Goal: Download file/media

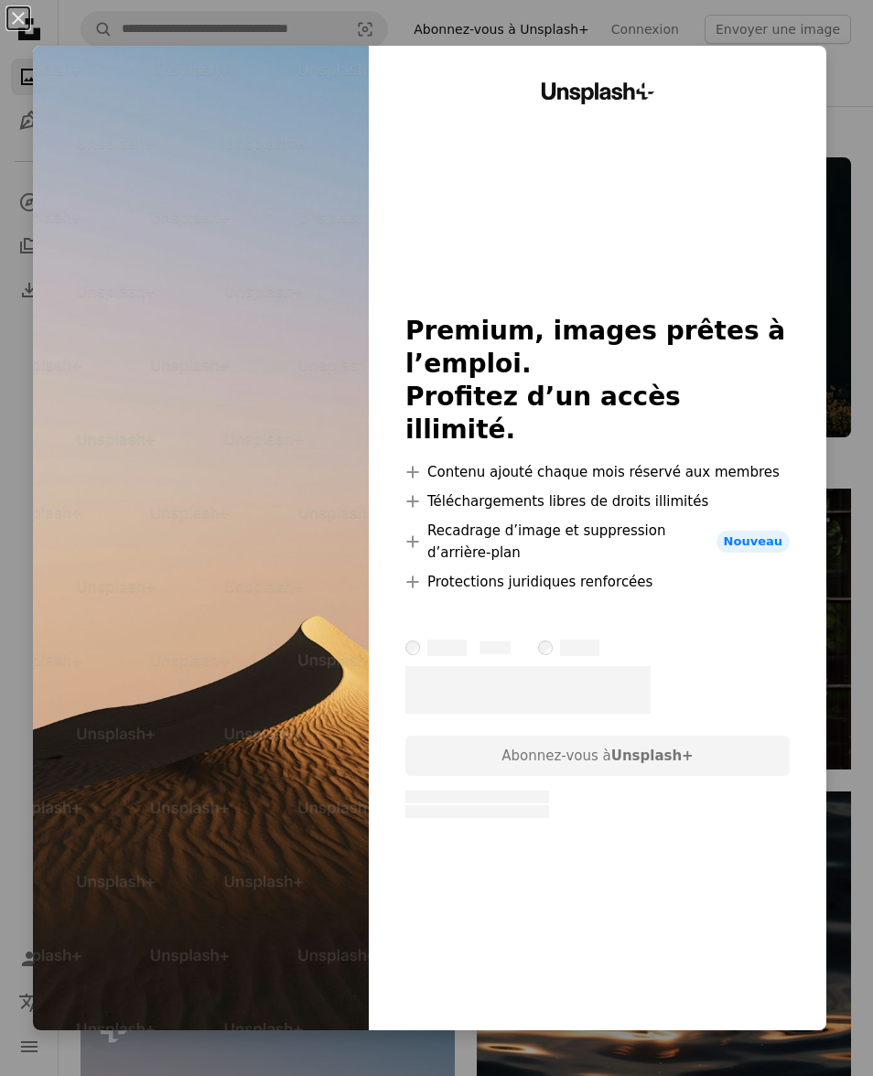
scroll to position [522, 0]
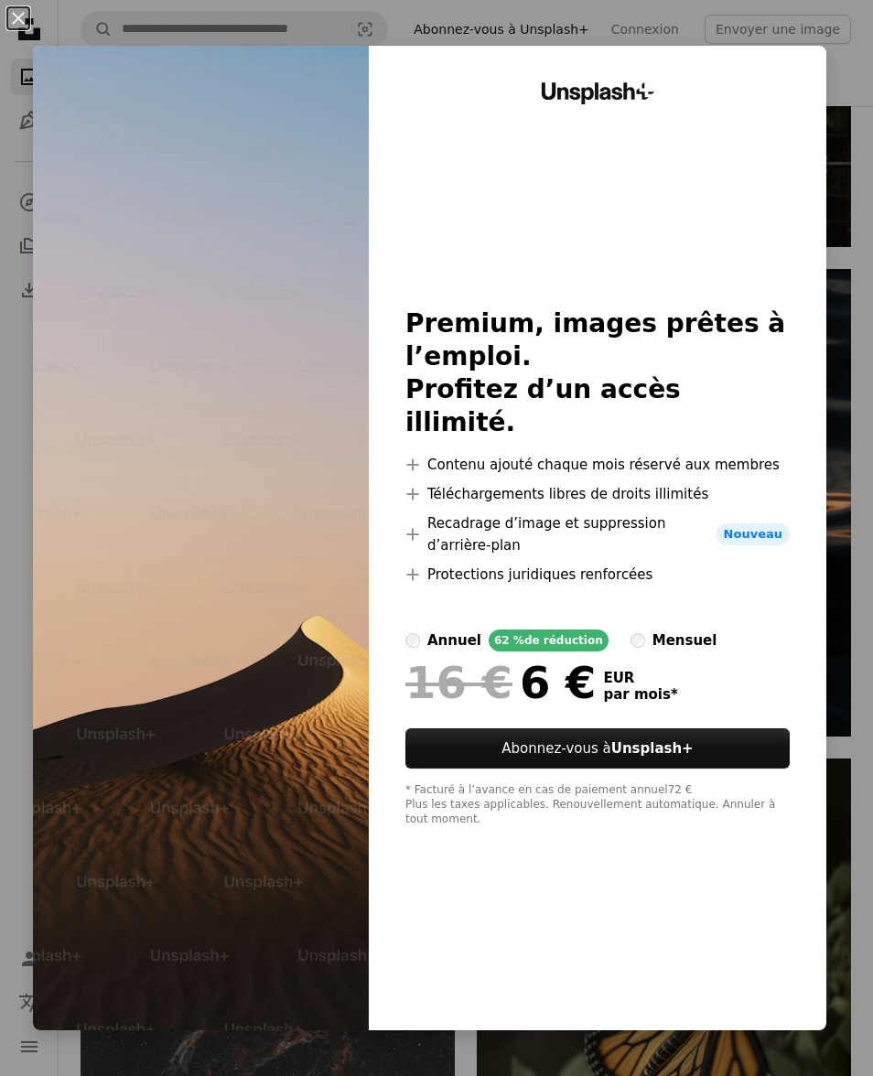
click at [18, 19] on button "An X shape" at bounding box center [18, 18] width 22 height 22
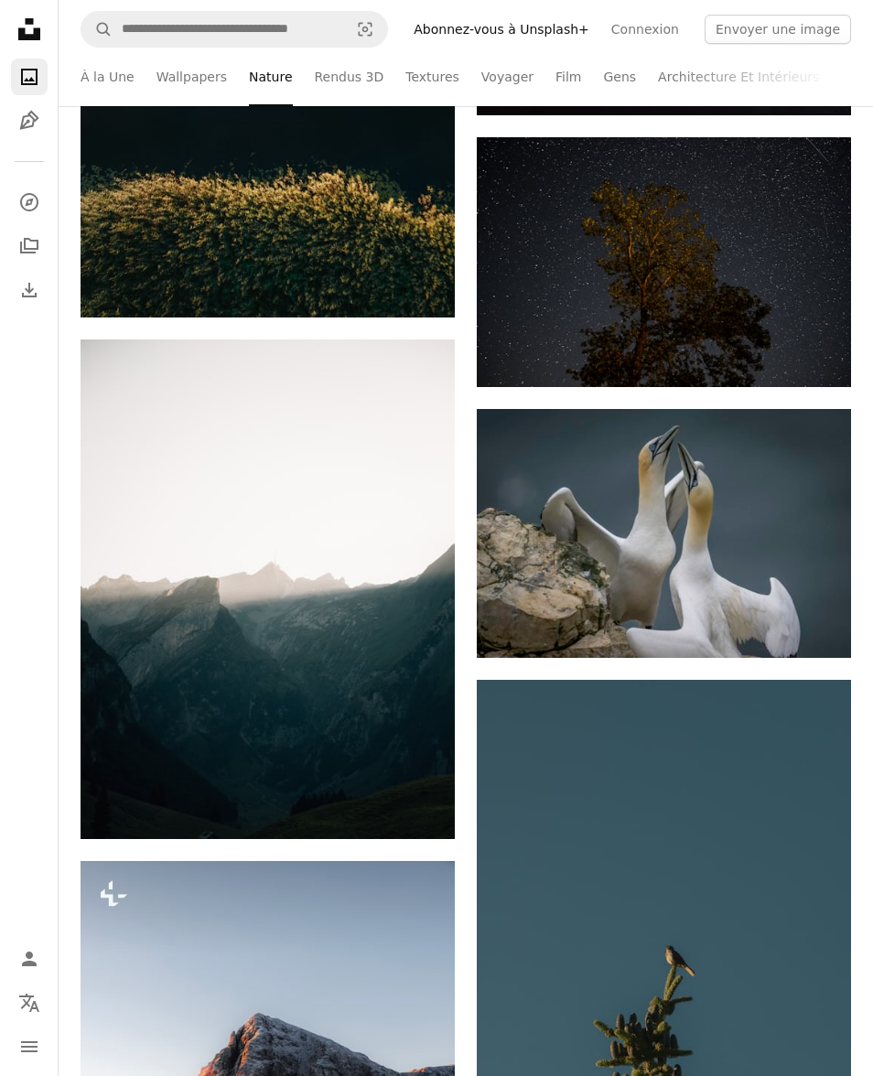
click at [417, 69] on link "Textures" at bounding box center [432, 77] width 54 height 59
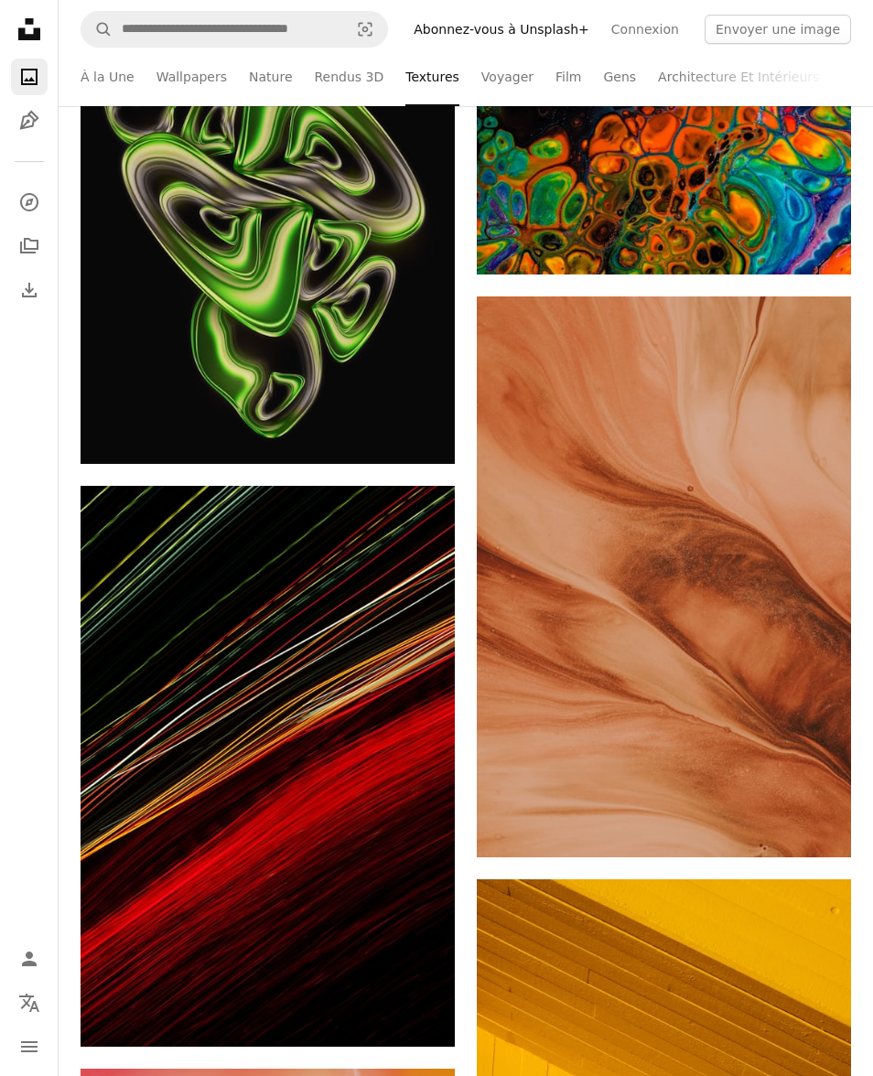
scroll to position [4590, 0]
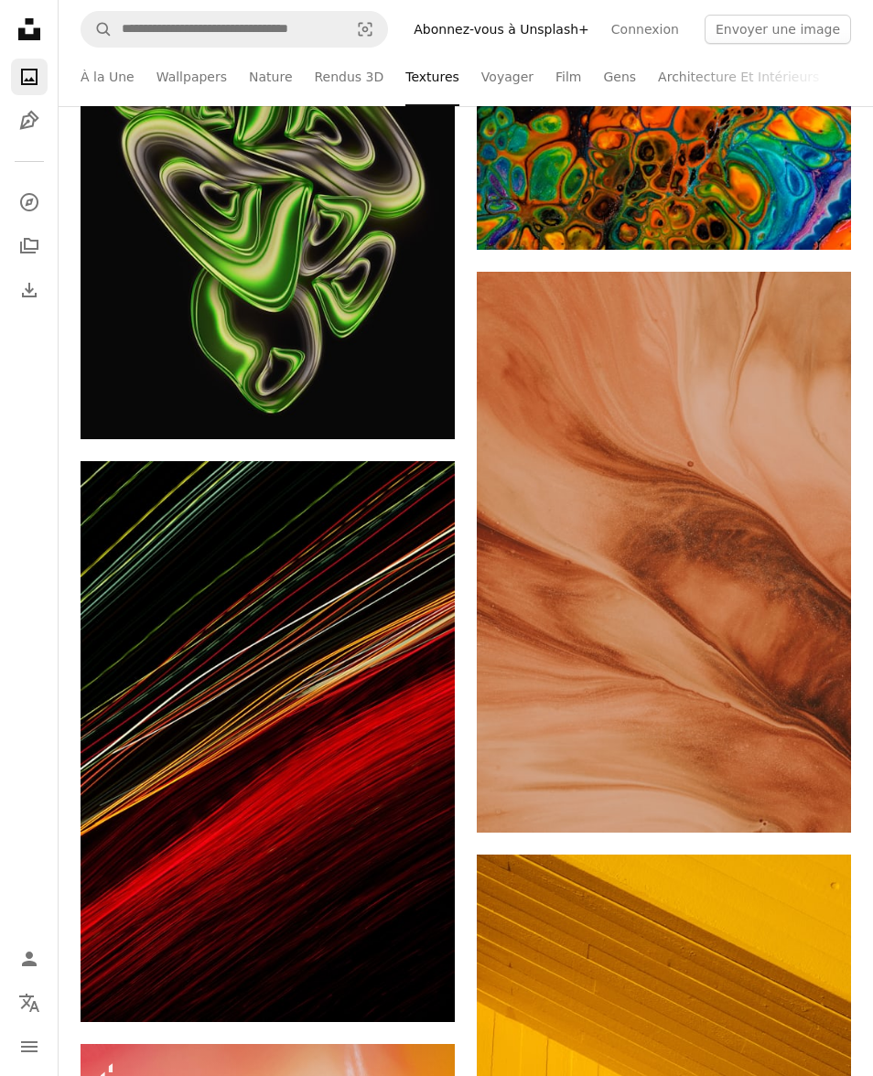
click at [802, 793] on link "Arrow pointing down" at bounding box center [814, 799] width 37 height 29
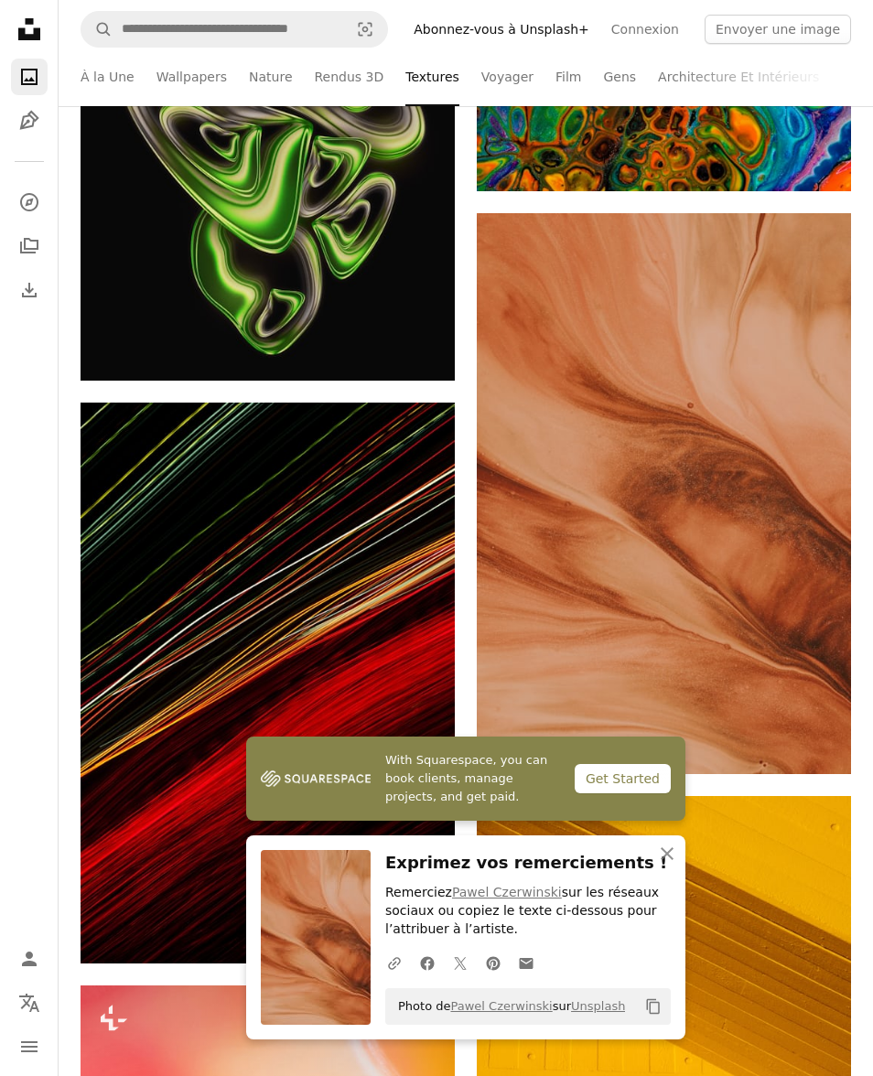
click at [668, 860] on icon "button" at bounding box center [667, 853] width 13 height 13
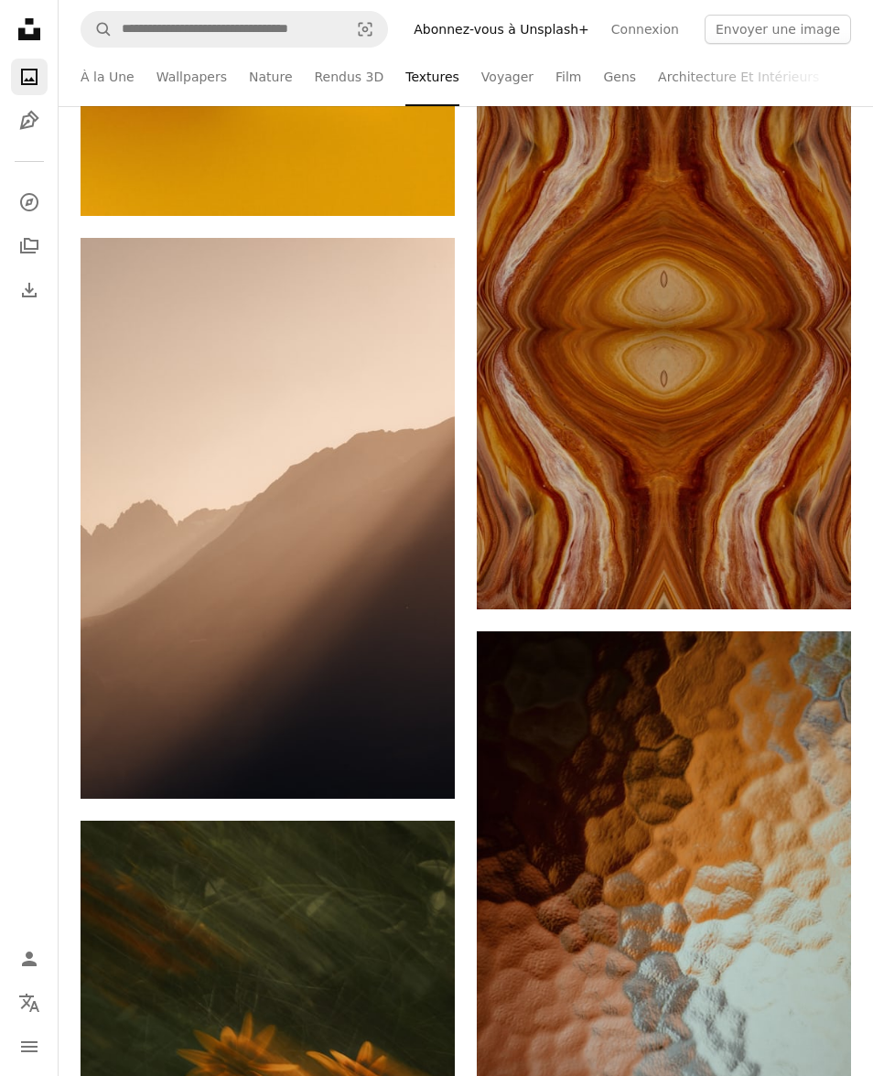
scroll to position [5980, 0]
click at [418, 772] on icon "Arrow pointing down" at bounding box center [418, 765] width 15 height 22
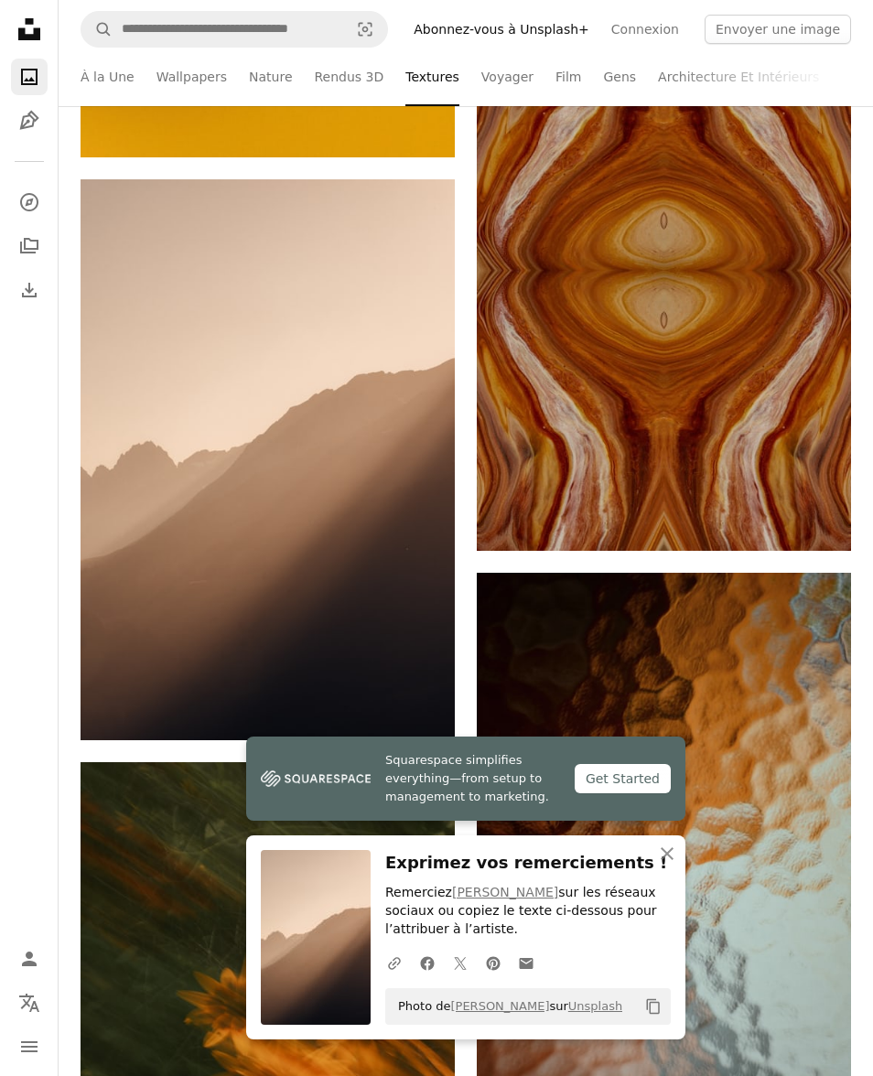
click at [673, 865] on icon "An X shape" at bounding box center [667, 854] width 22 height 22
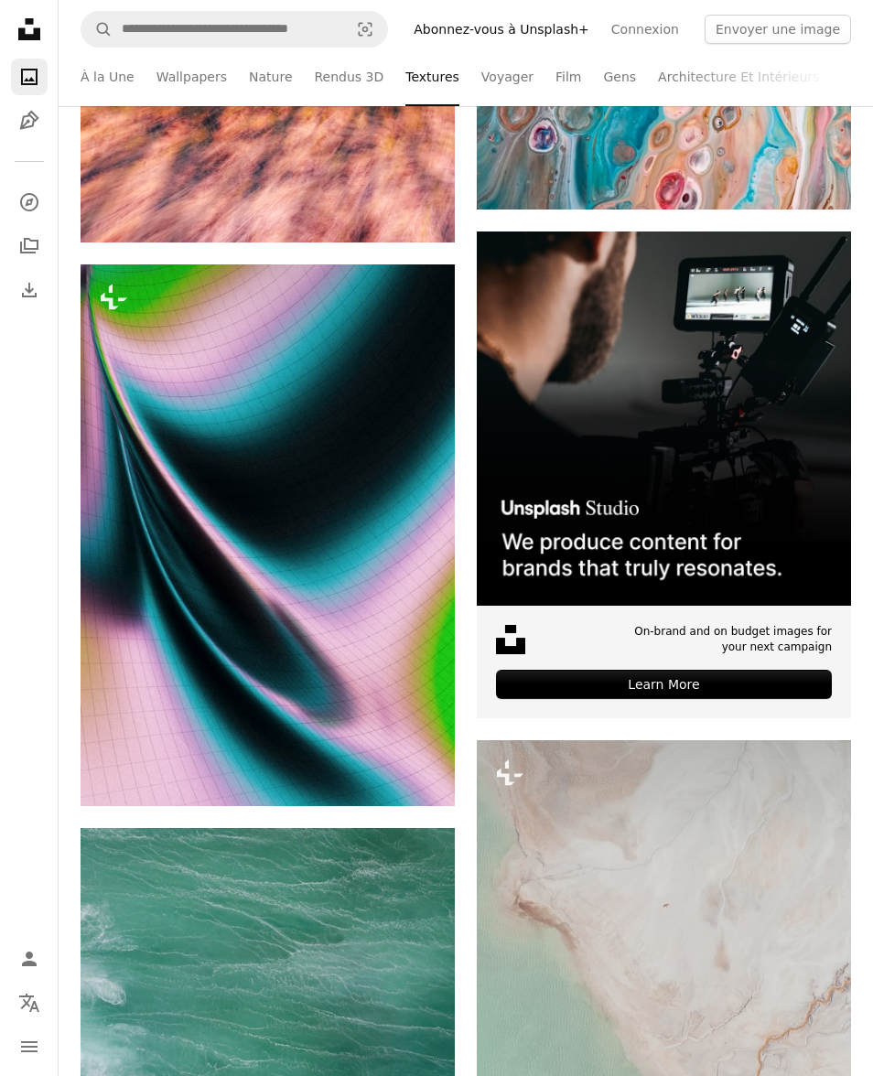
scroll to position [9806, 0]
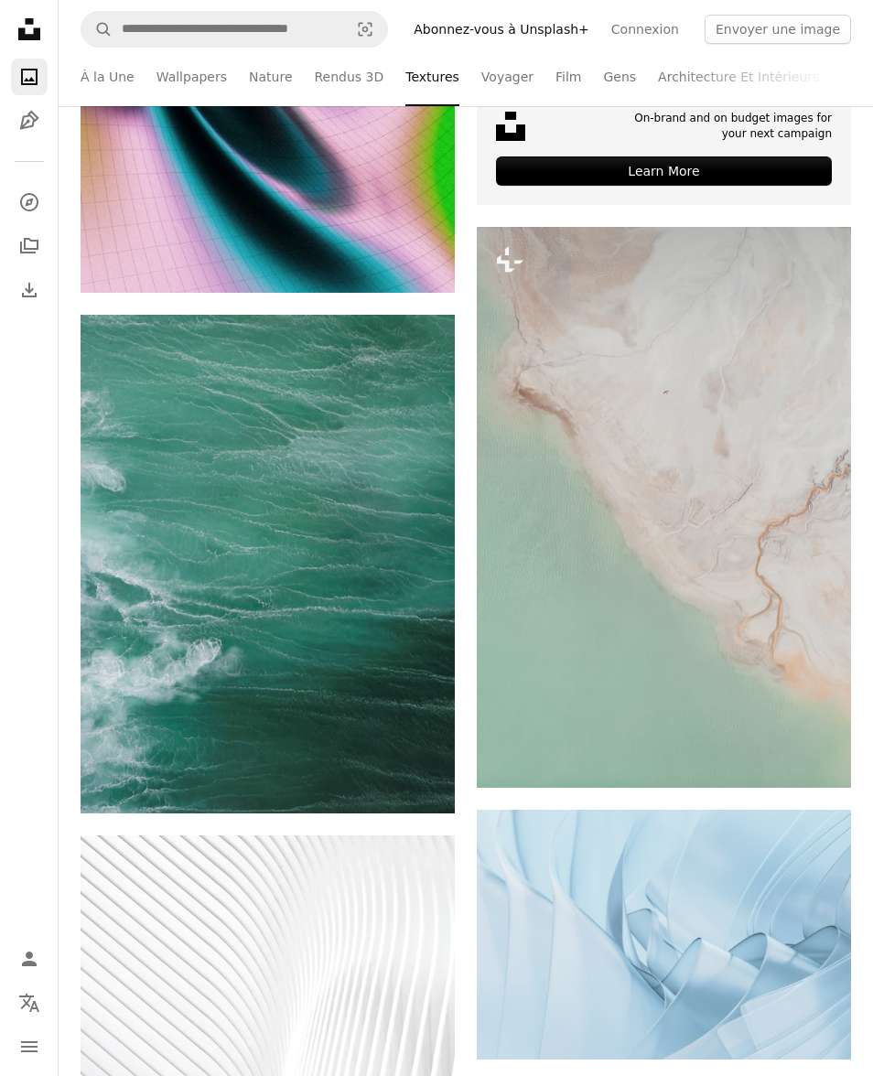
click at [419, 782] on icon "Arrow pointing down" at bounding box center [418, 780] width 15 height 22
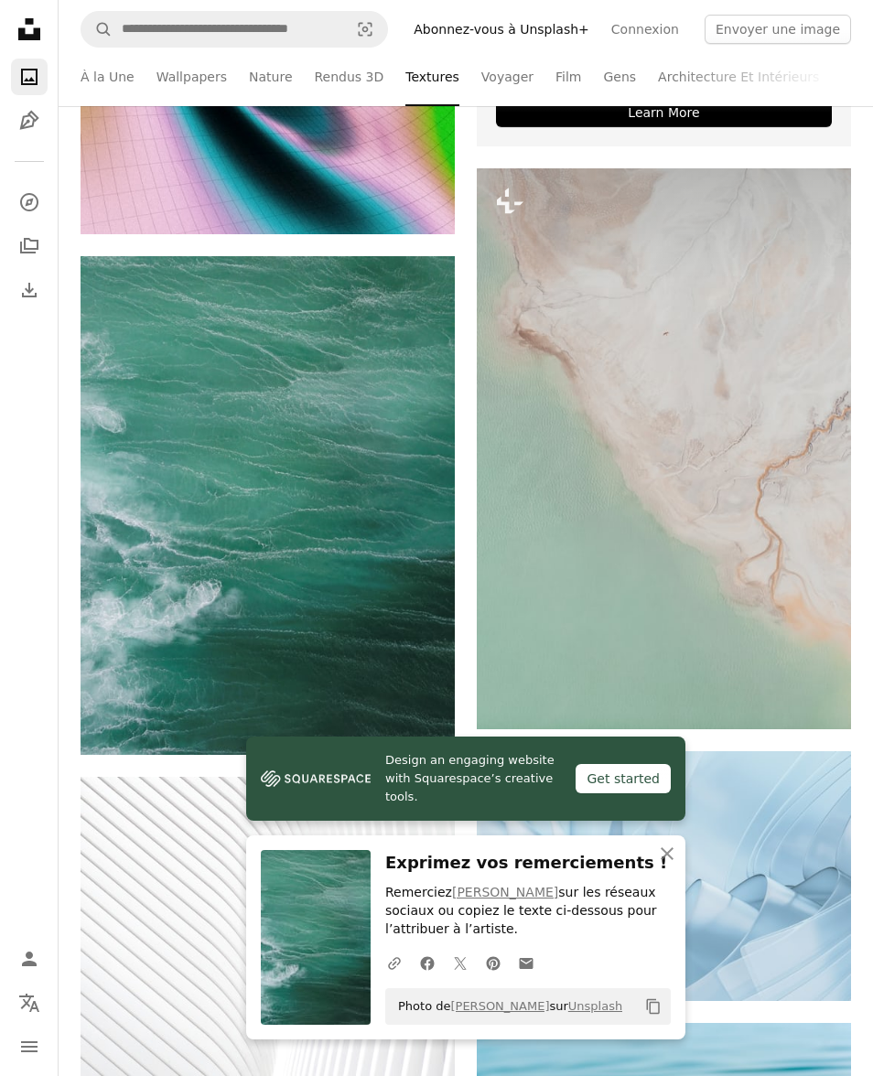
click at [665, 860] on icon "button" at bounding box center [667, 853] width 13 height 13
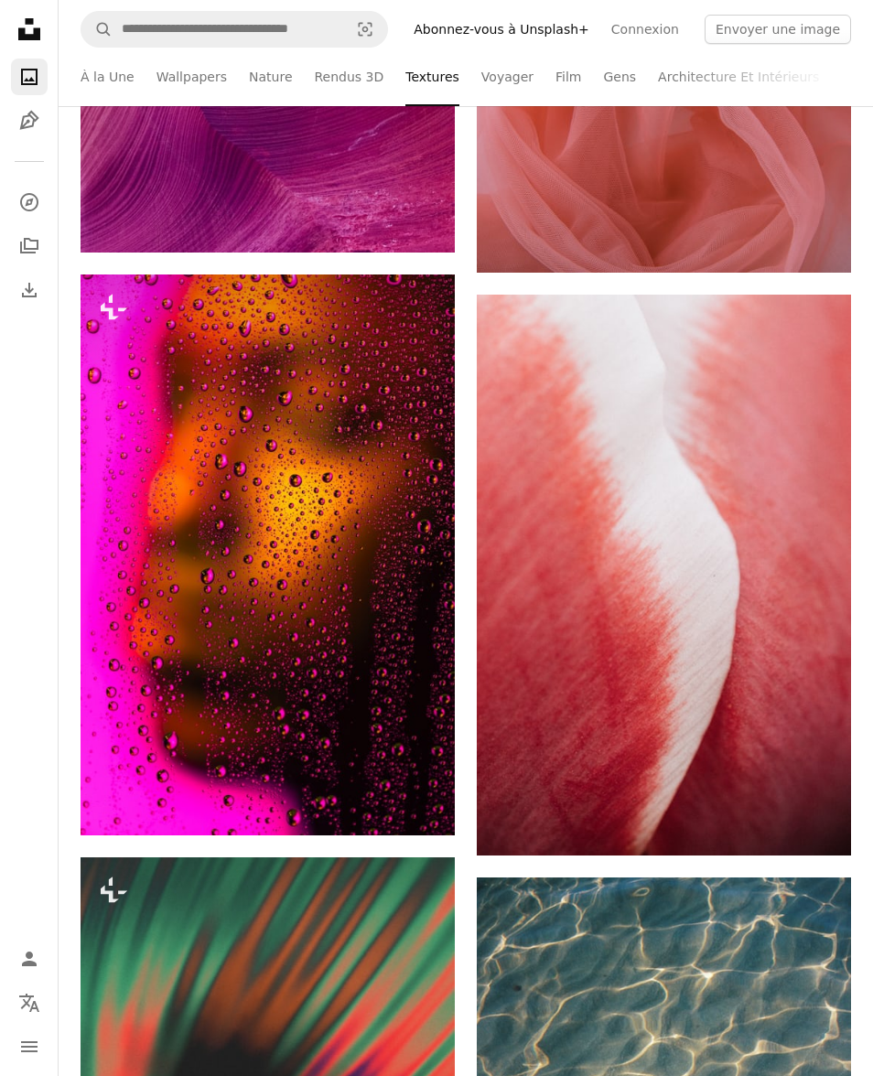
scroll to position [12308, 0]
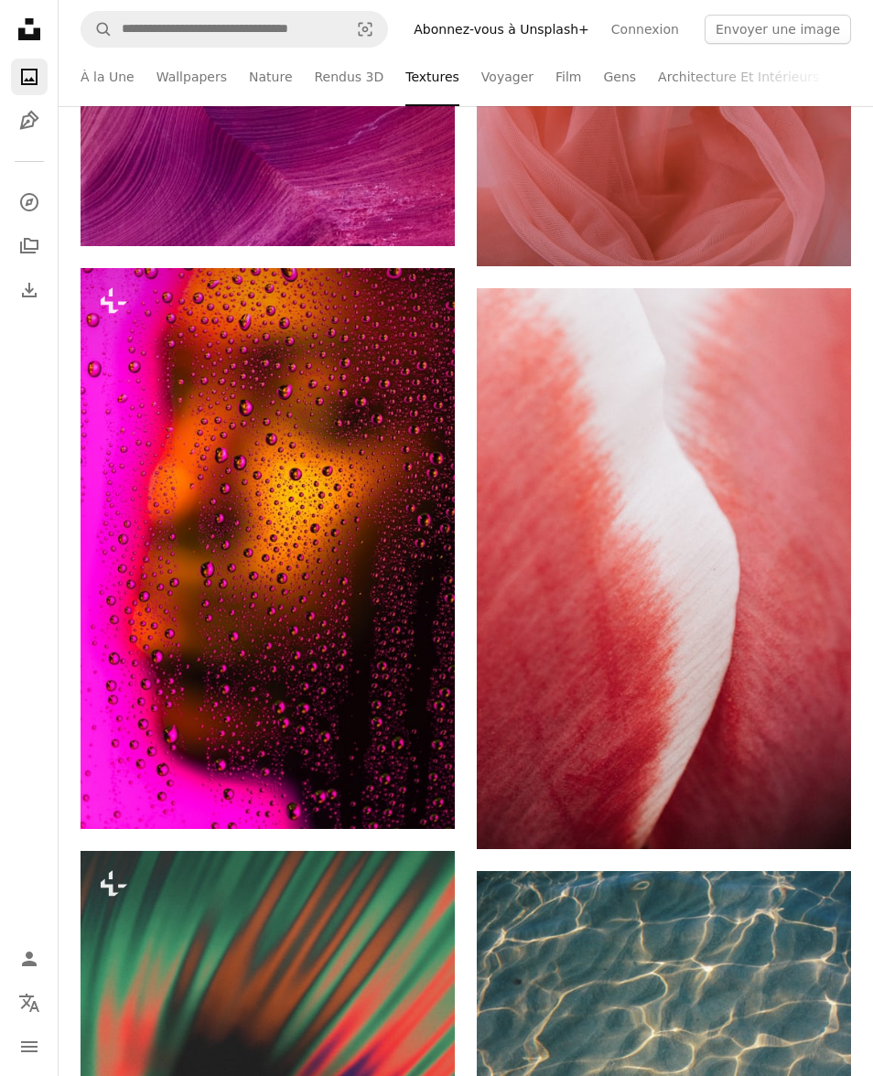
click at [812, 820] on icon "Arrow pointing down" at bounding box center [814, 815] width 15 height 22
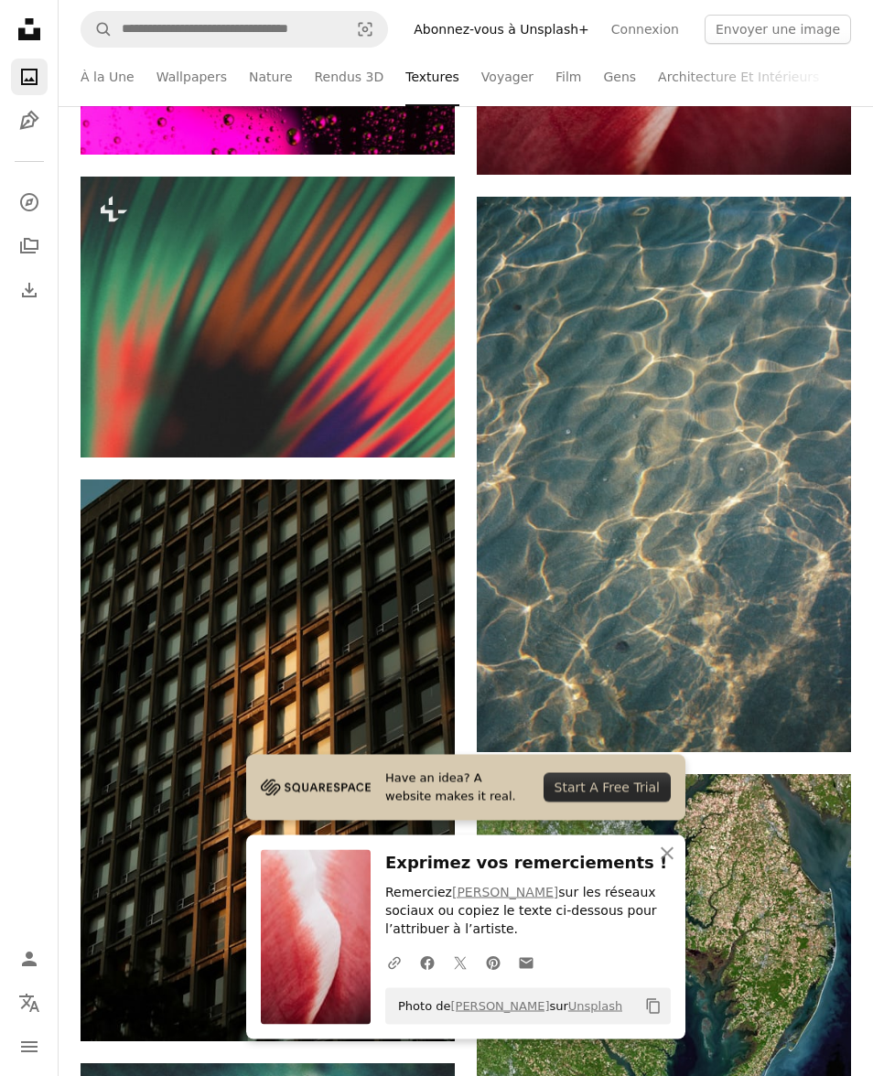
scroll to position [12983, 0]
click at [813, 731] on link "Arrow pointing down" at bounding box center [814, 719] width 37 height 29
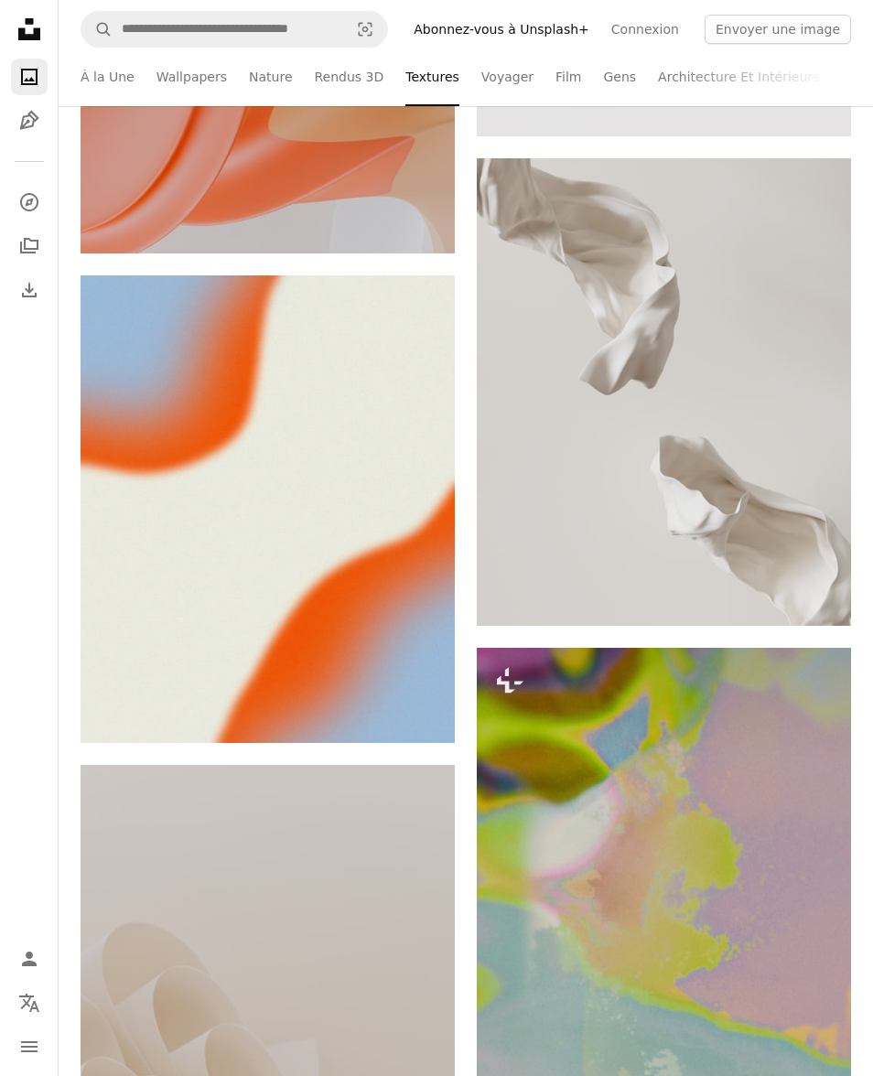
scroll to position [22383, 0]
click at [413, 705] on icon "Arrow pointing down" at bounding box center [418, 708] width 15 height 22
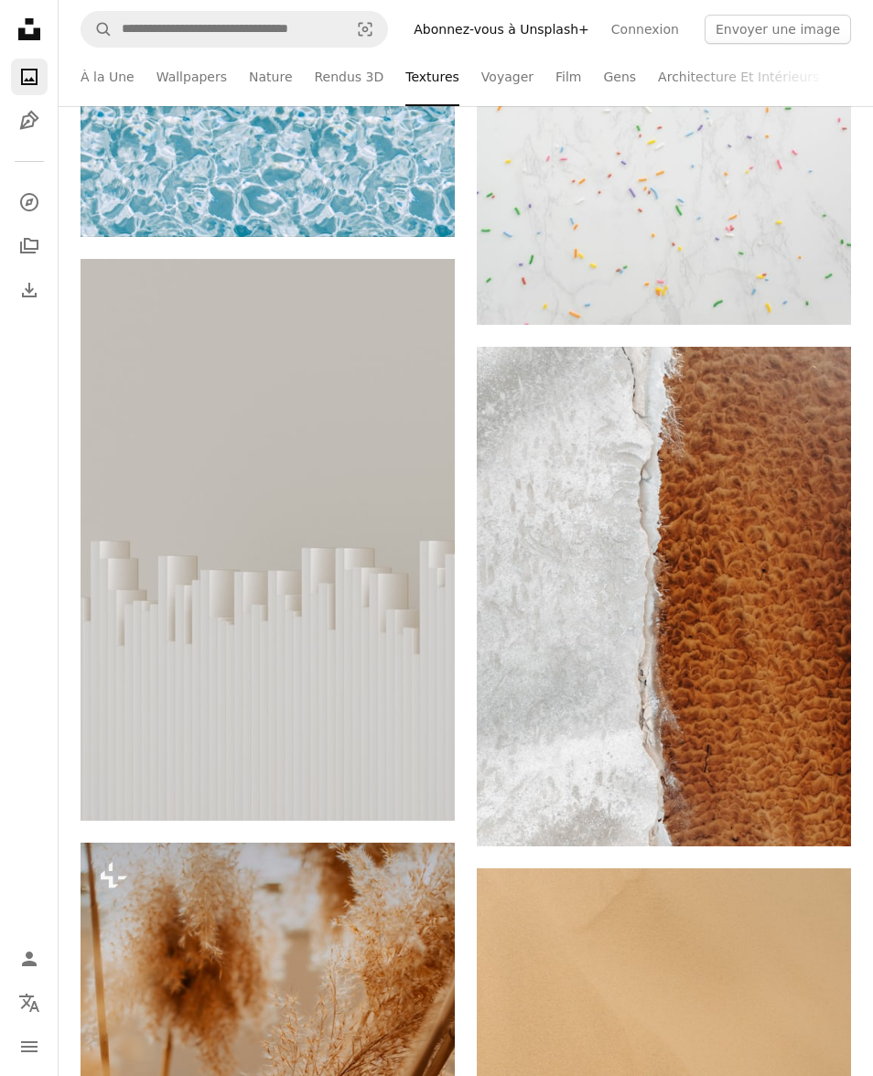
scroll to position [26814, 0]
click at [823, 817] on link "Arrow pointing down" at bounding box center [814, 813] width 37 height 29
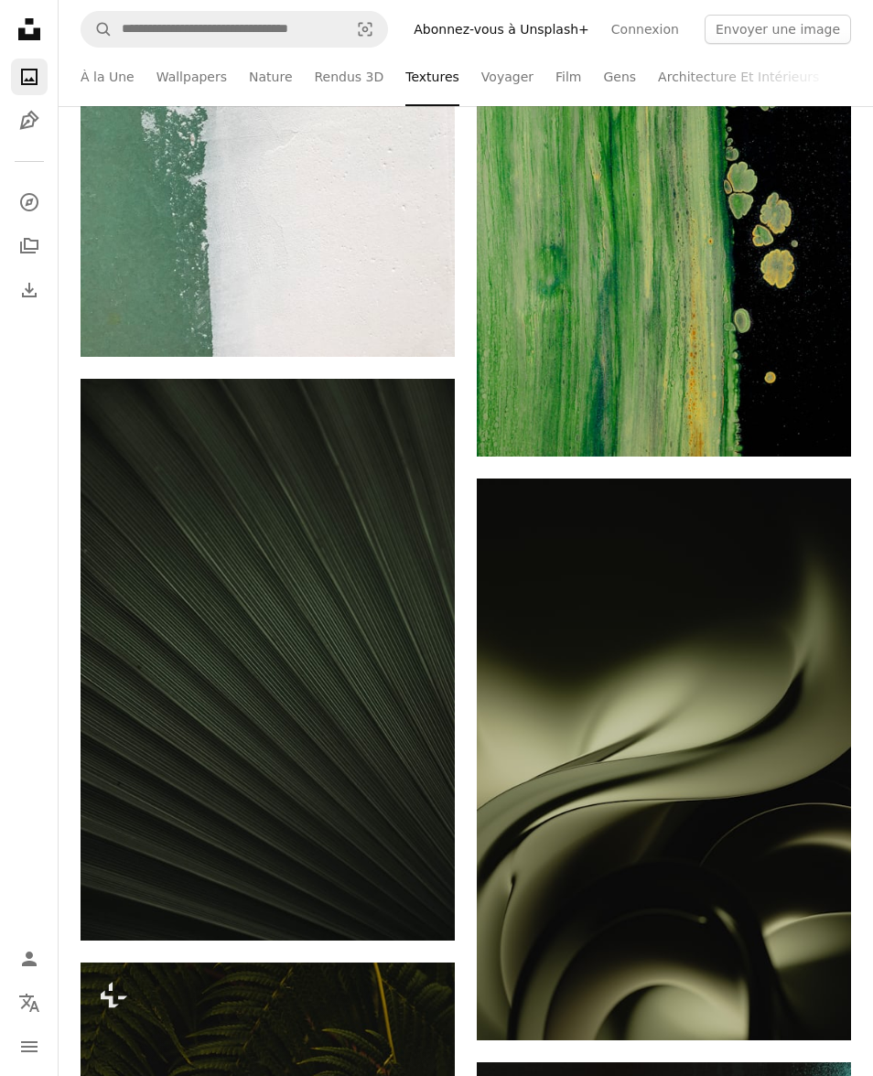
scroll to position [0, 0]
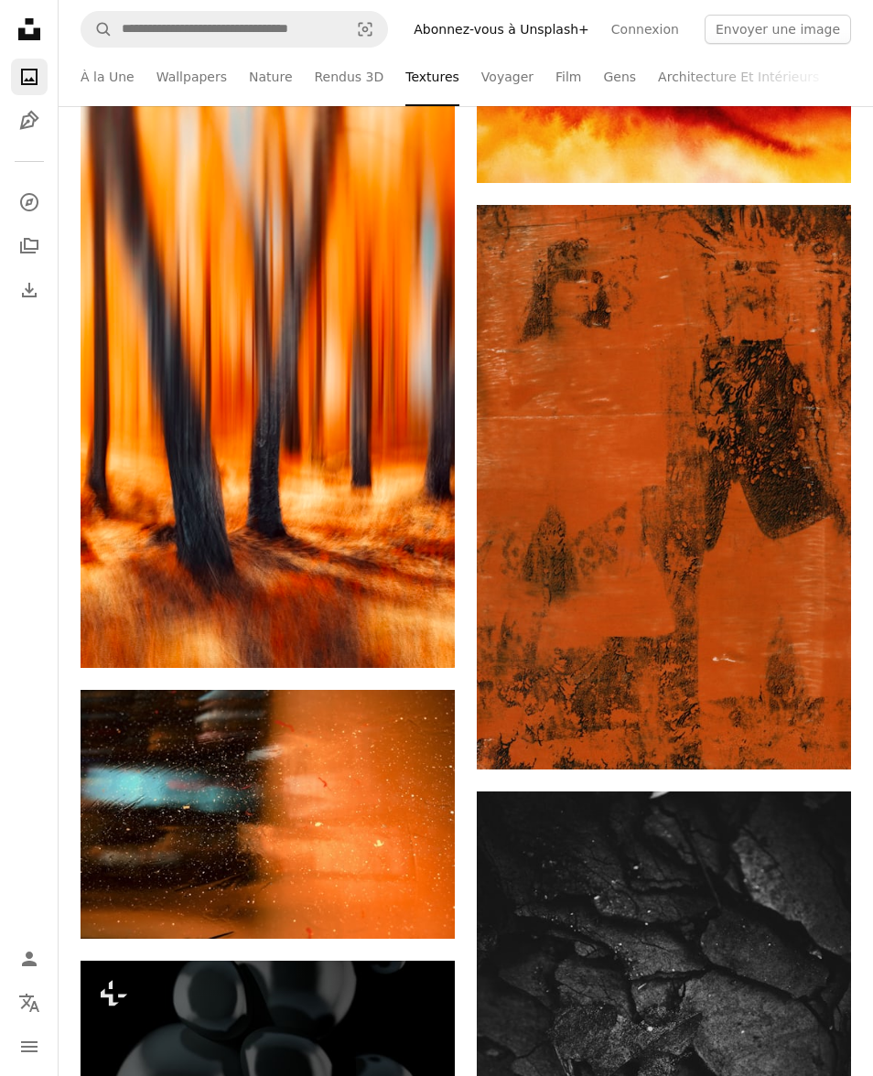
click at [490, 81] on link "Voyager" at bounding box center [507, 77] width 52 height 59
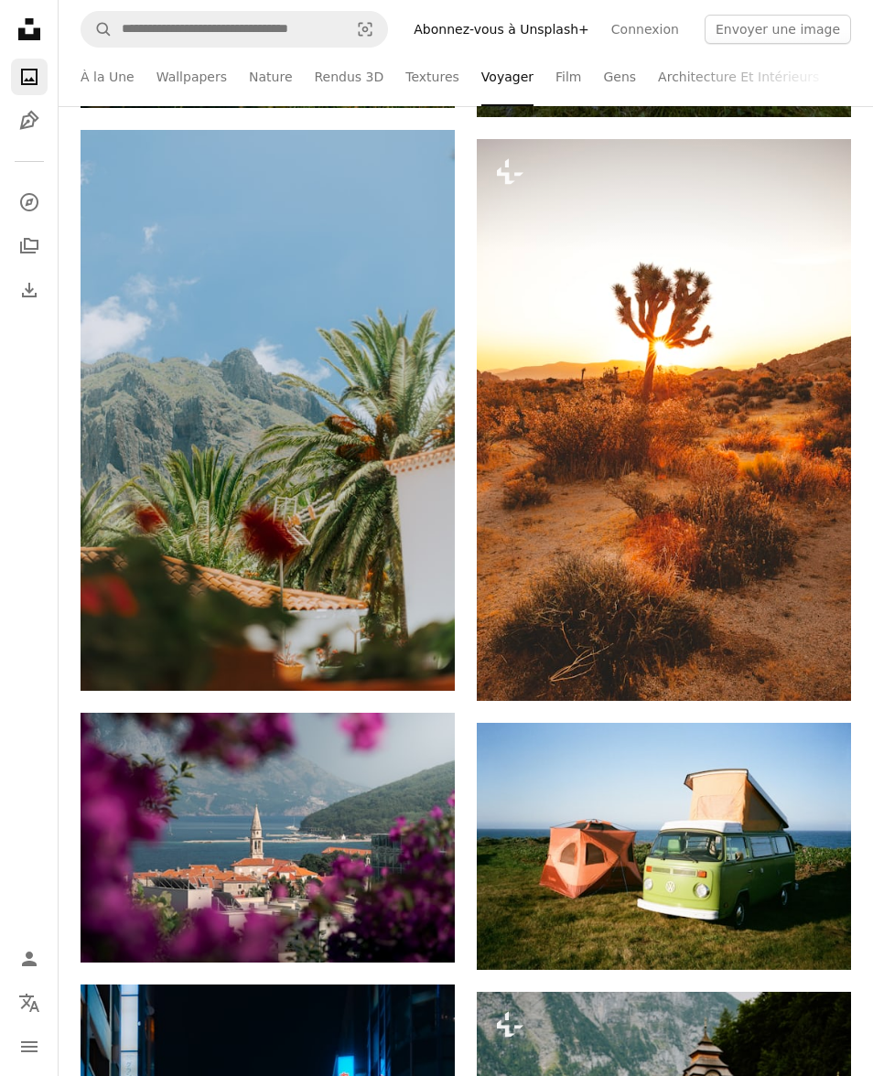
scroll to position [4199, 0]
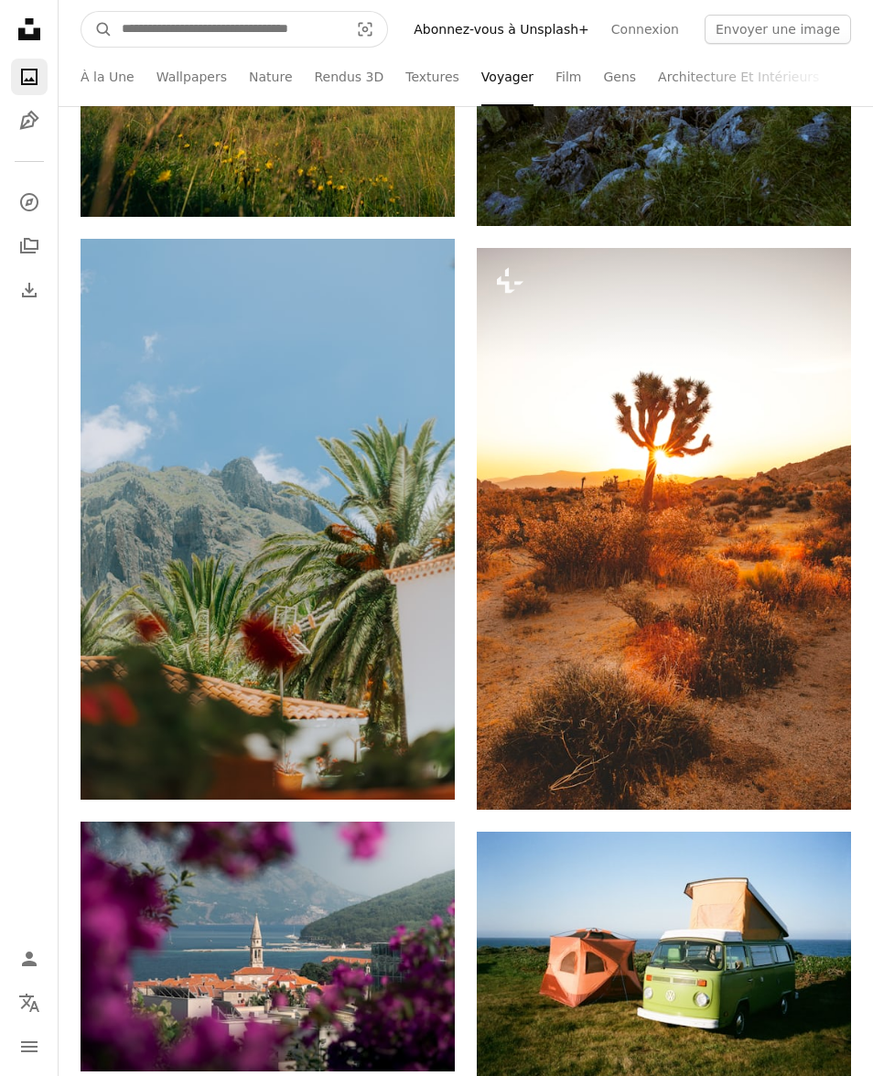
click at [165, 22] on input "Rechercher des visuels sur tout le site" at bounding box center [228, 29] width 231 height 35
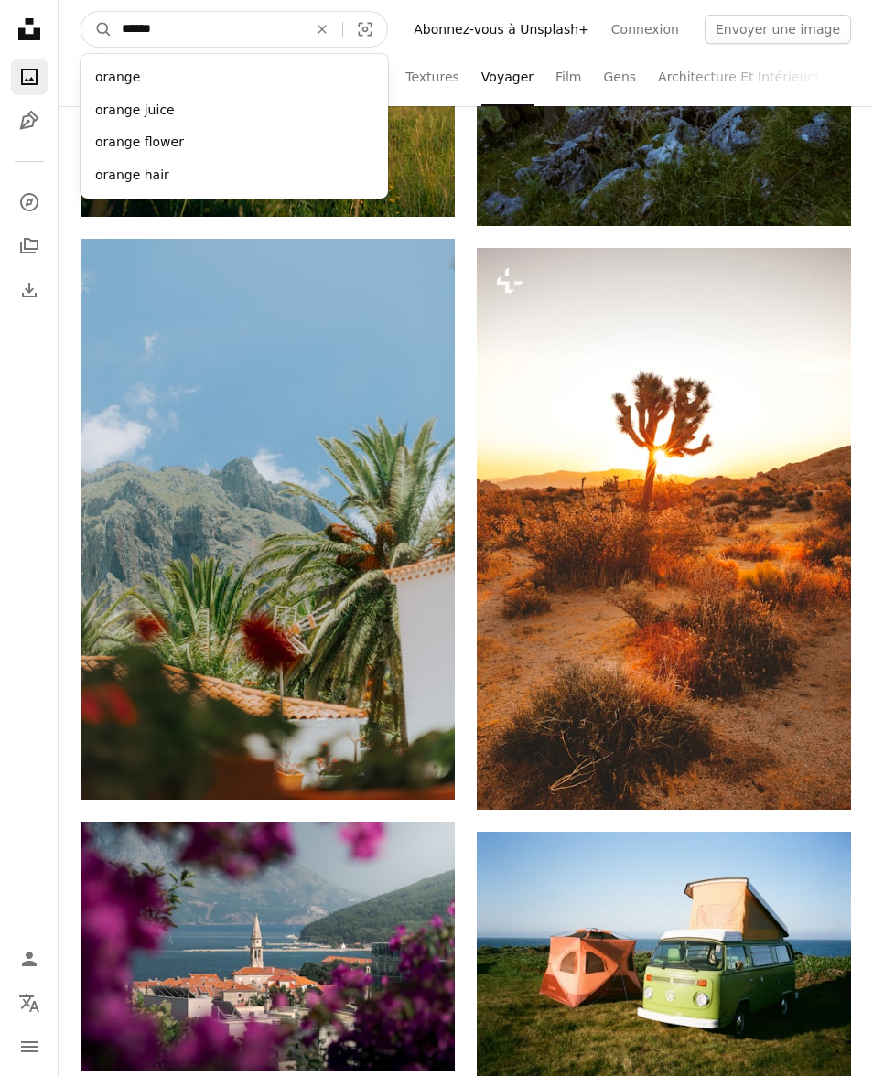
type input "******"
click at [113, 79] on div "orange" at bounding box center [234, 77] width 307 height 33
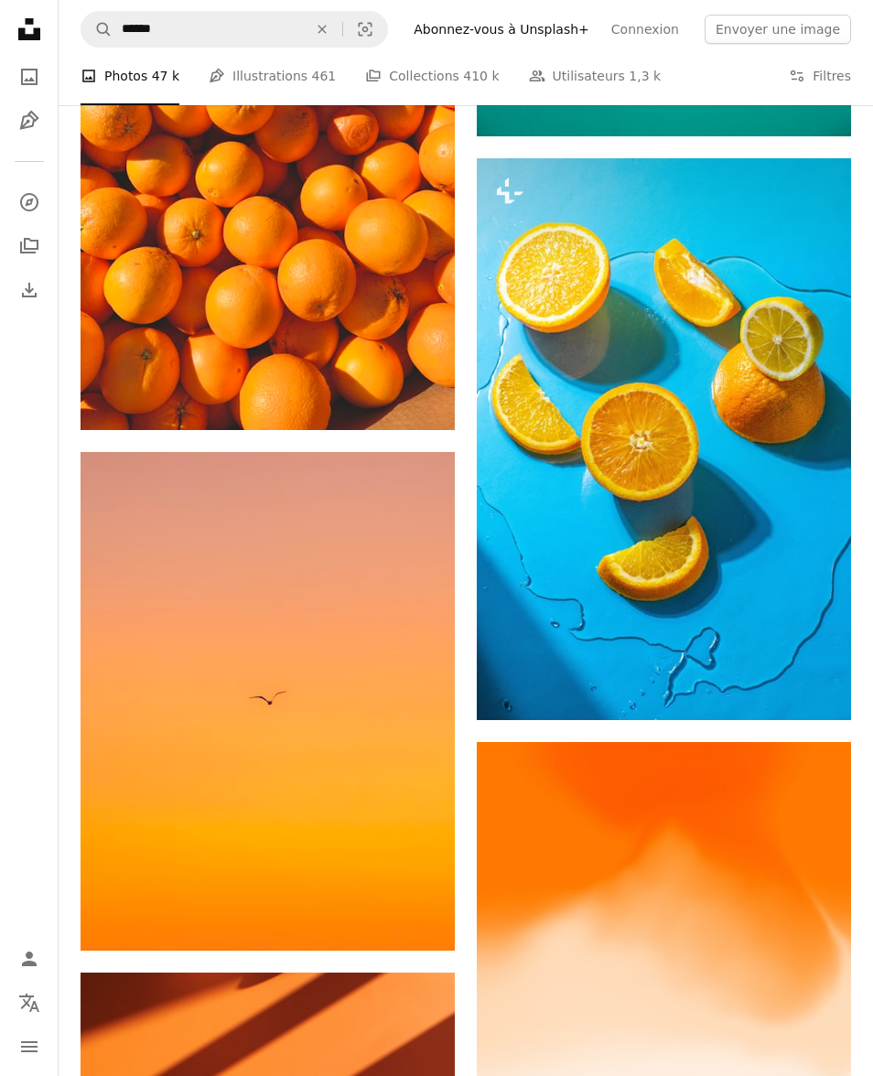
scroll to position [2985, 0]
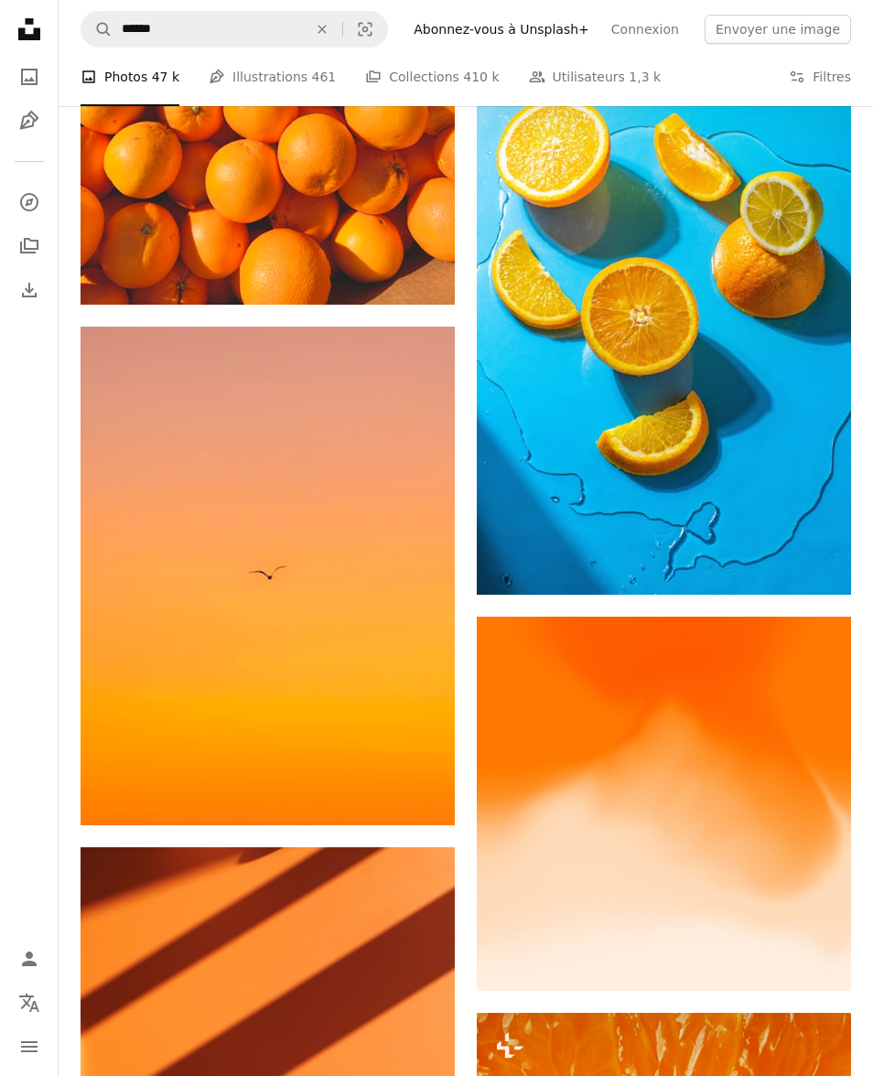
click at [411, 799] on icon "Arrow pointing down" at bounding box center [418, 791] width 15 height 22
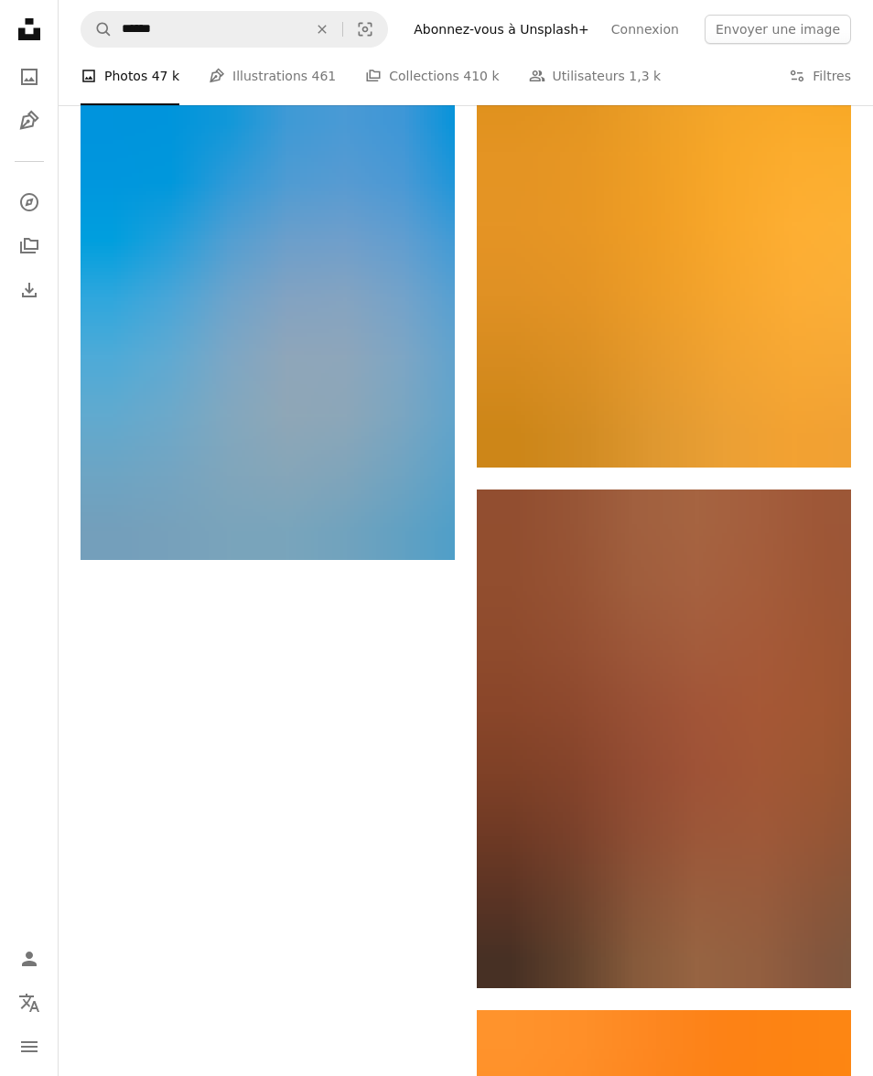
scroll to position [4820, 0]
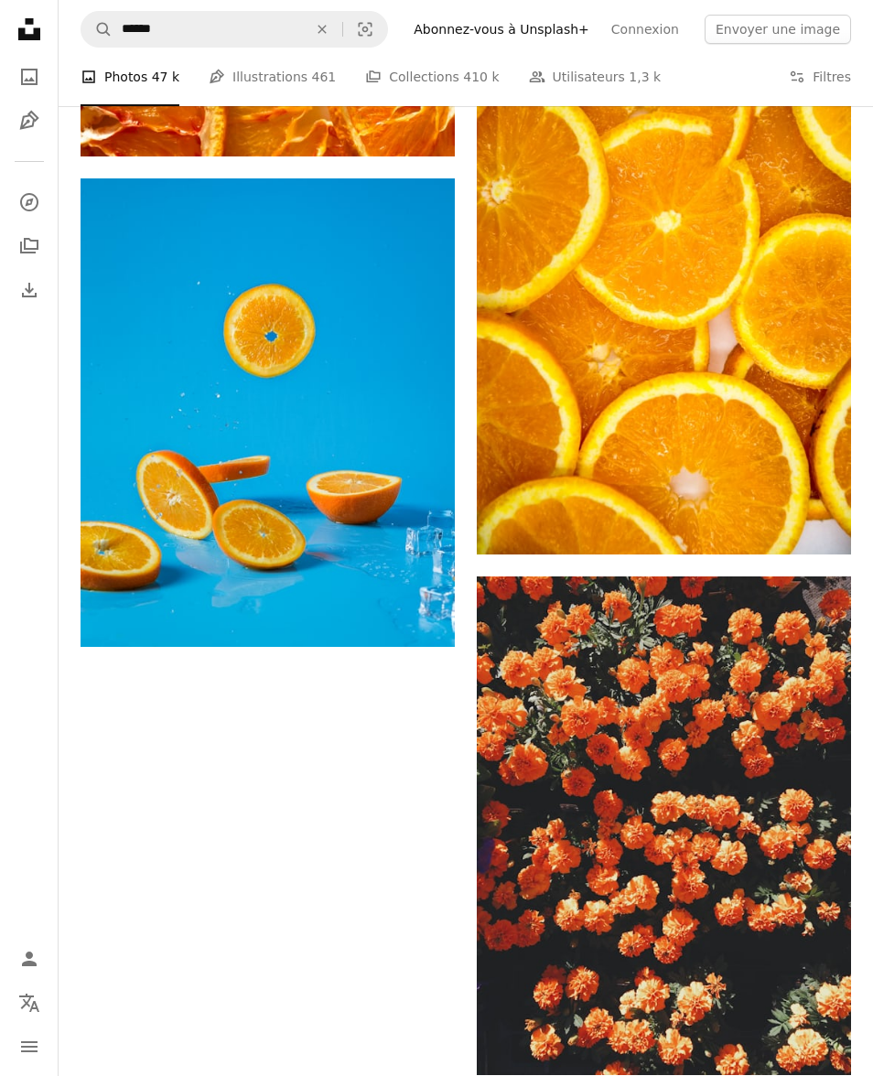
click at [342, 27] on icon "An X shape" at bounding box center [322, 29] width 40 height 15
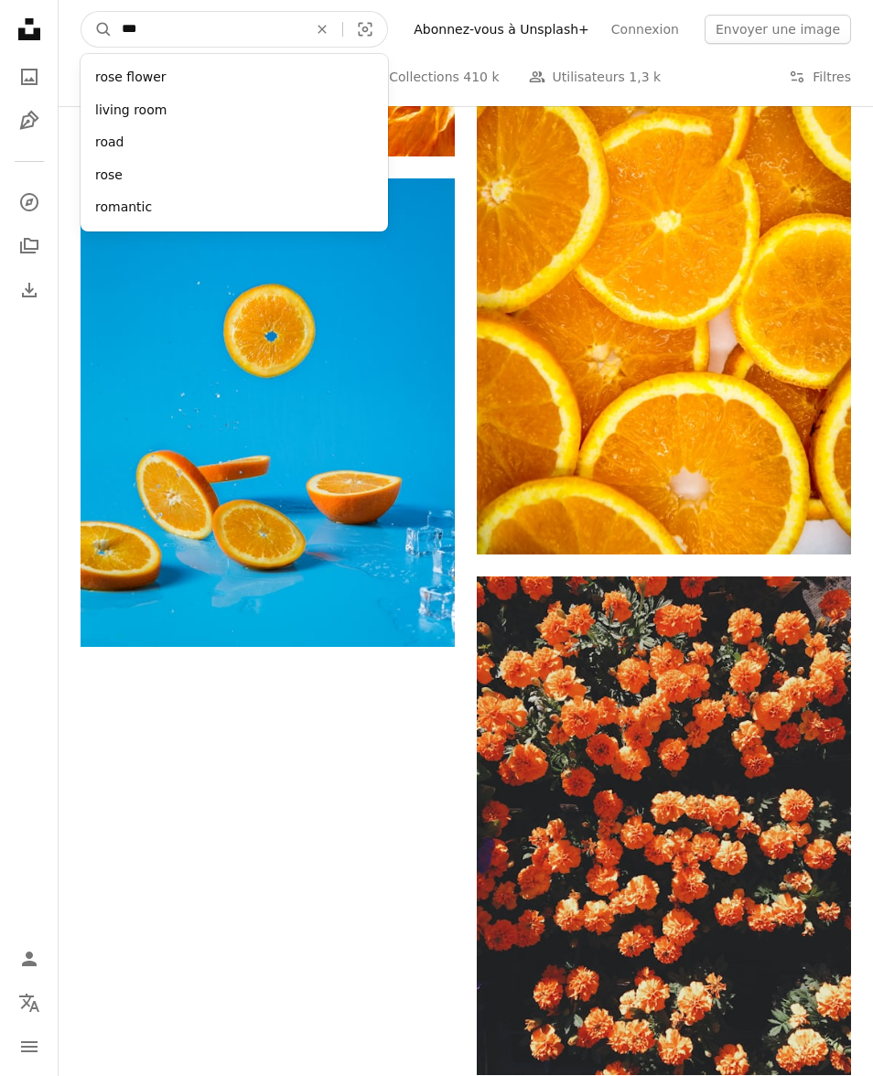
type input "****"
click at [97, 29] on button "A magnifying glass" at bounding box center [96, 29] width 31 height 35
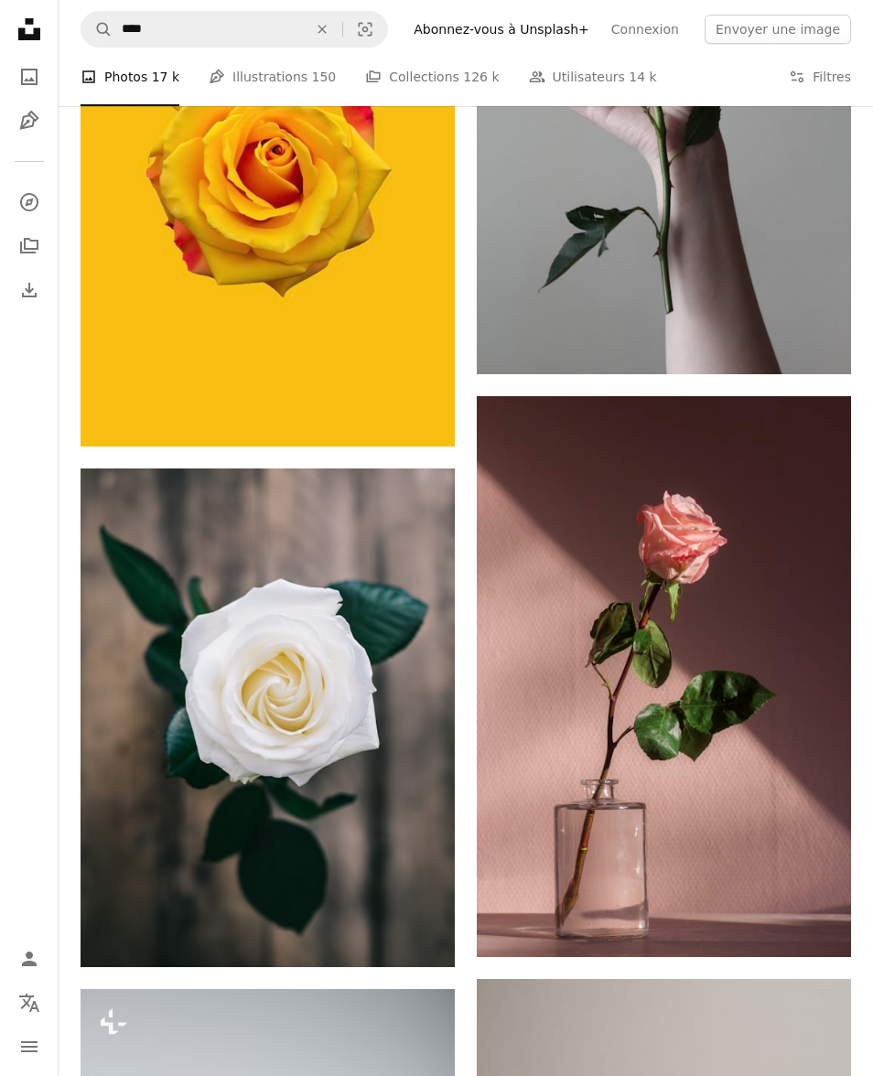
scroll to position [3775, 0]
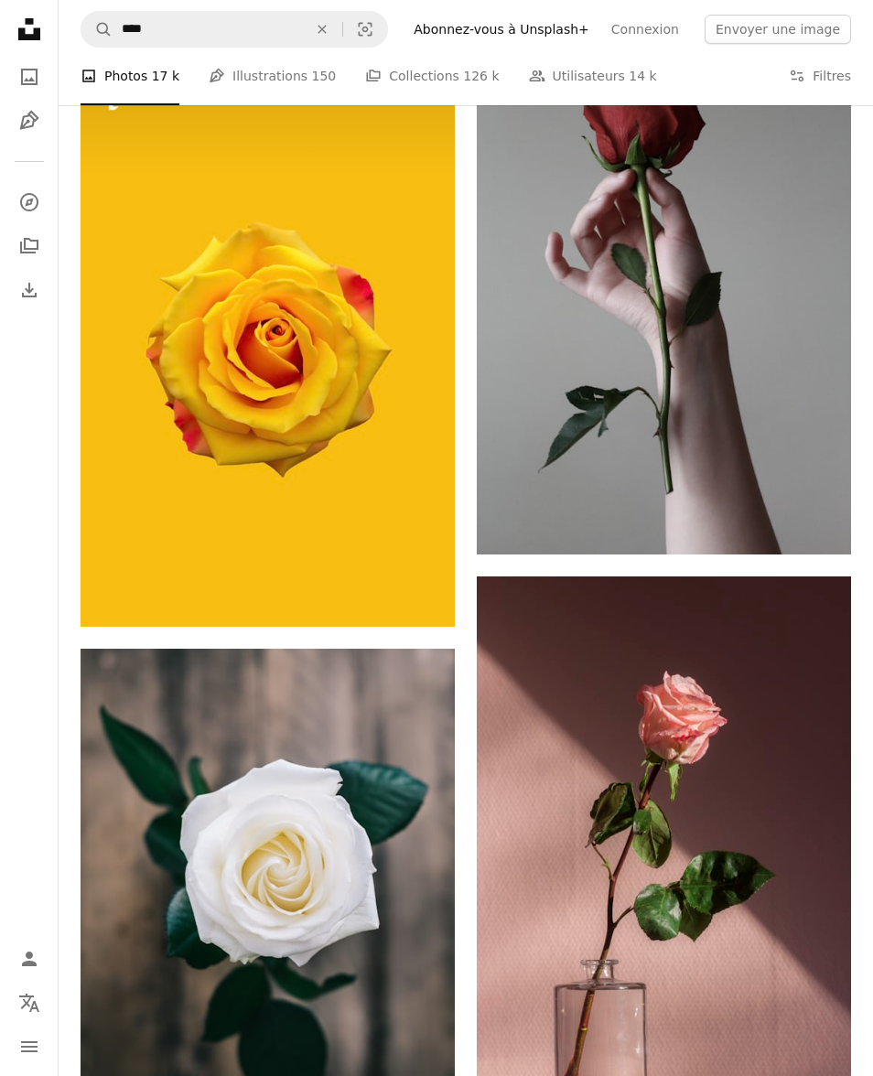
click at [342, 34] on icon "An X shape" at bounding box center [322, 29] width 40 height 15
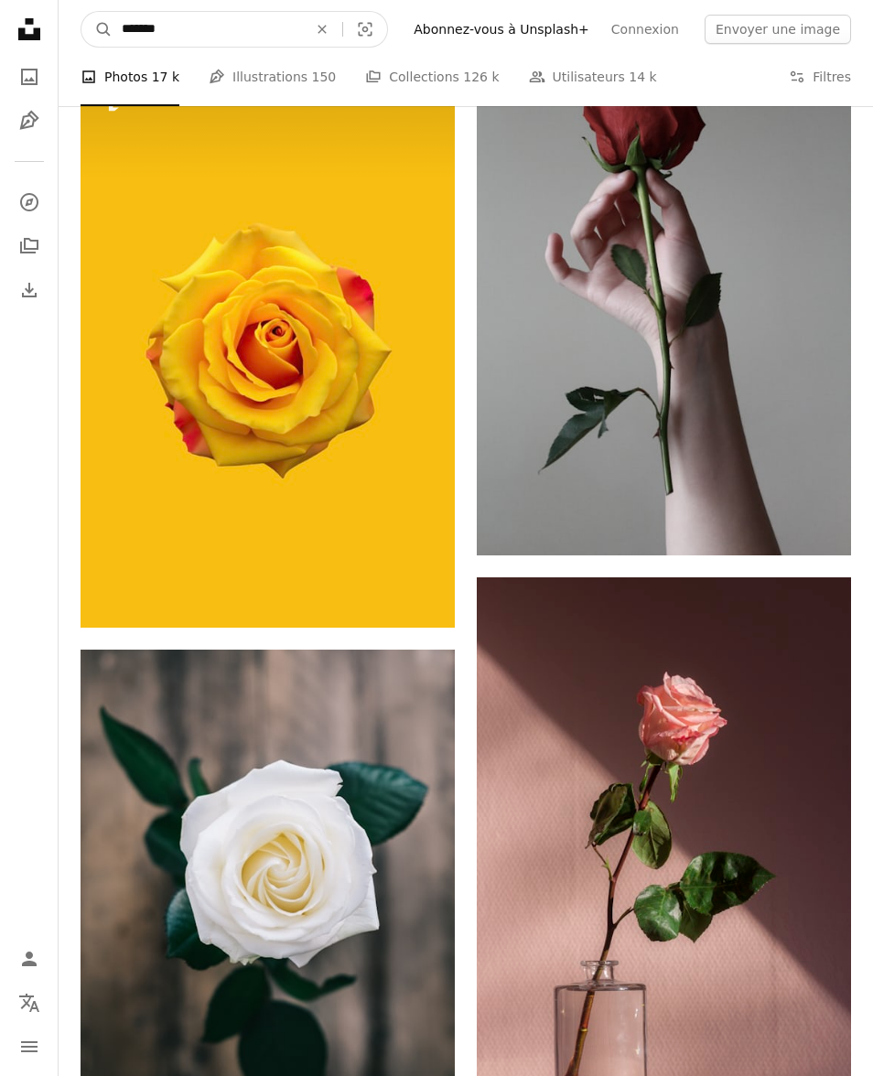
type input "********"
click at [97, 28] on button "A magnifying glass" at bounding box center [96, 29] width 31 height 35
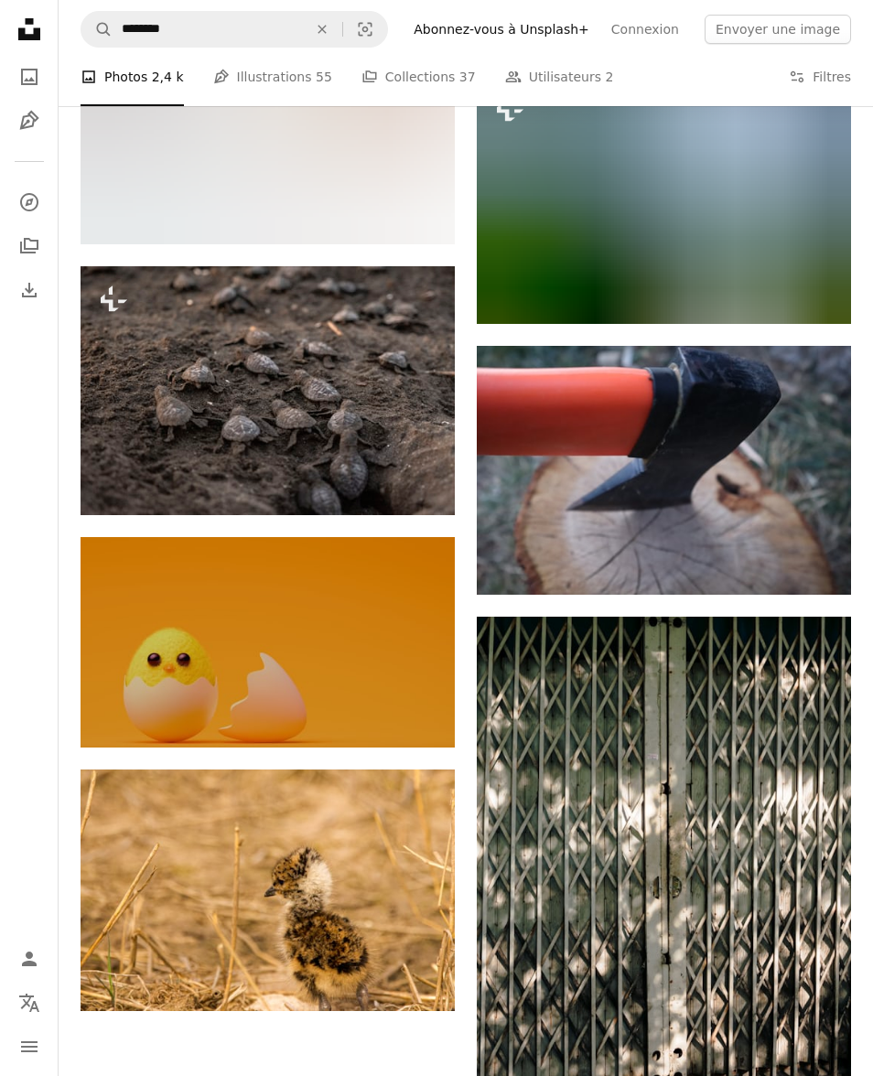
scroll to position [2882, 0]
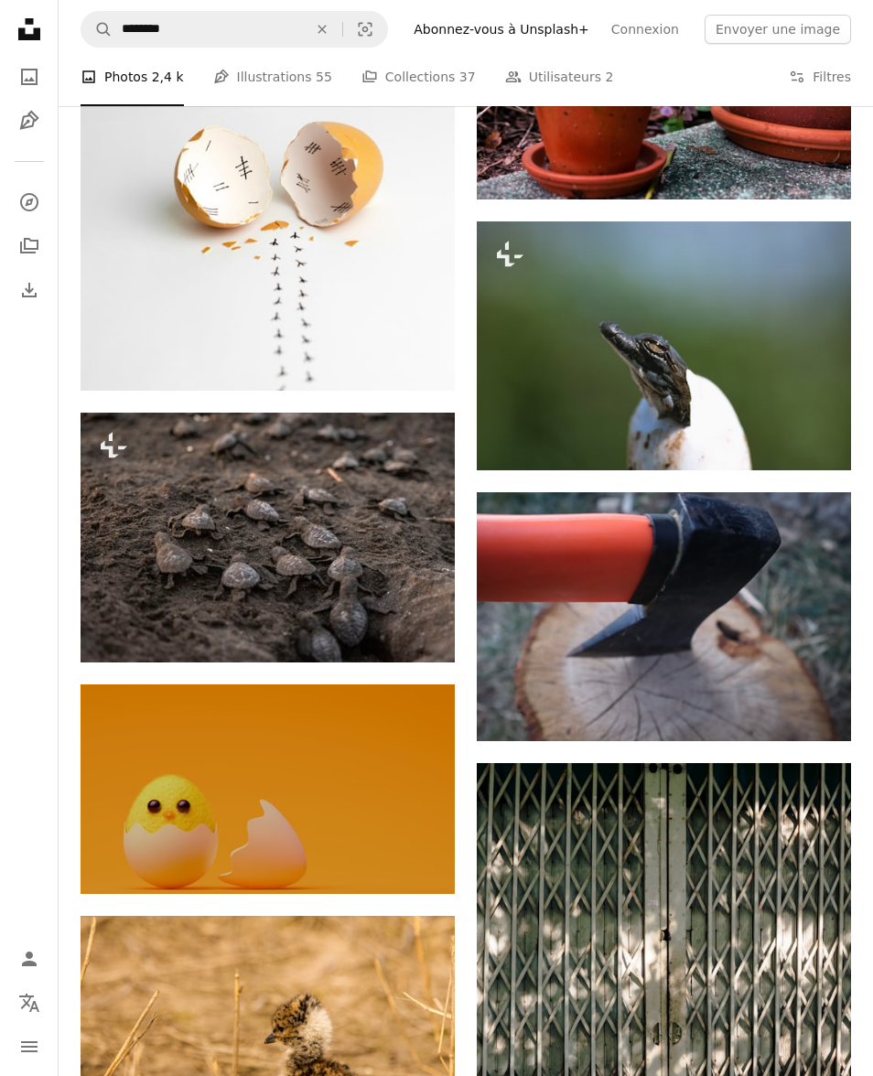
click at [342, 39] on button "An X shape" at bounding box center [322, 29] width 40 height 35
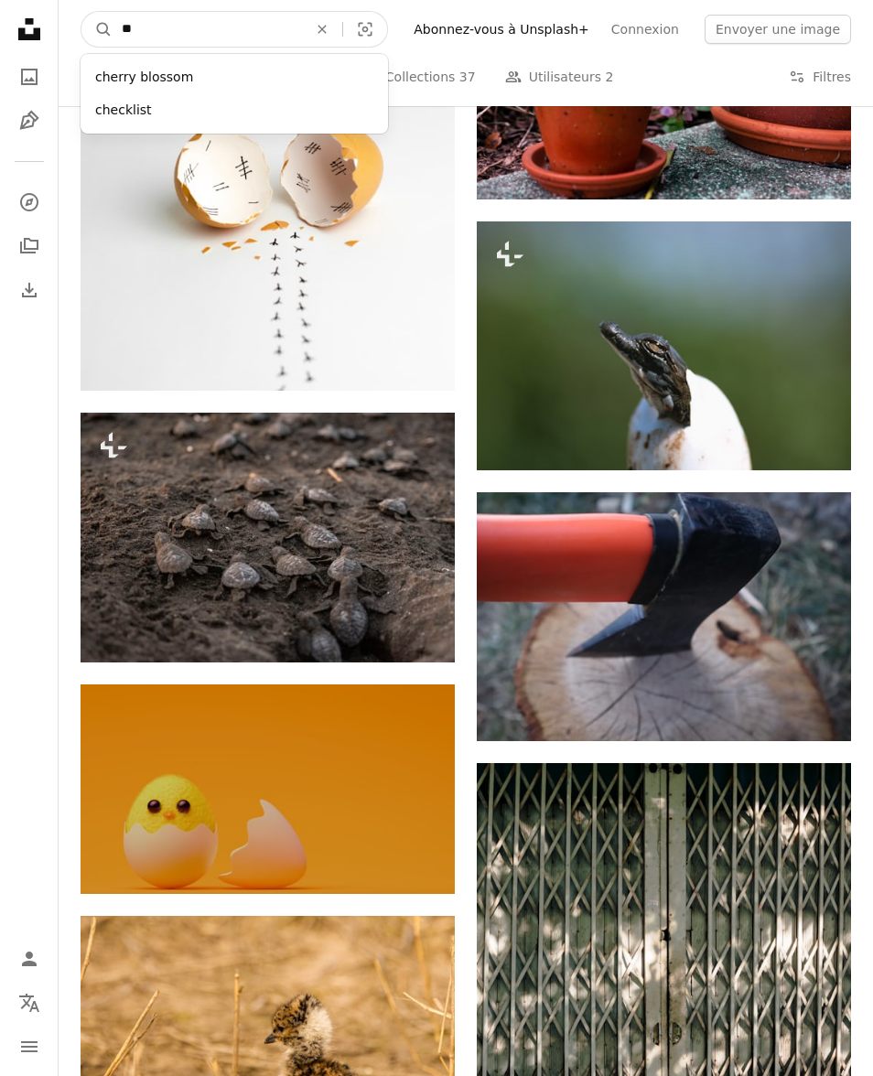
type input "*"
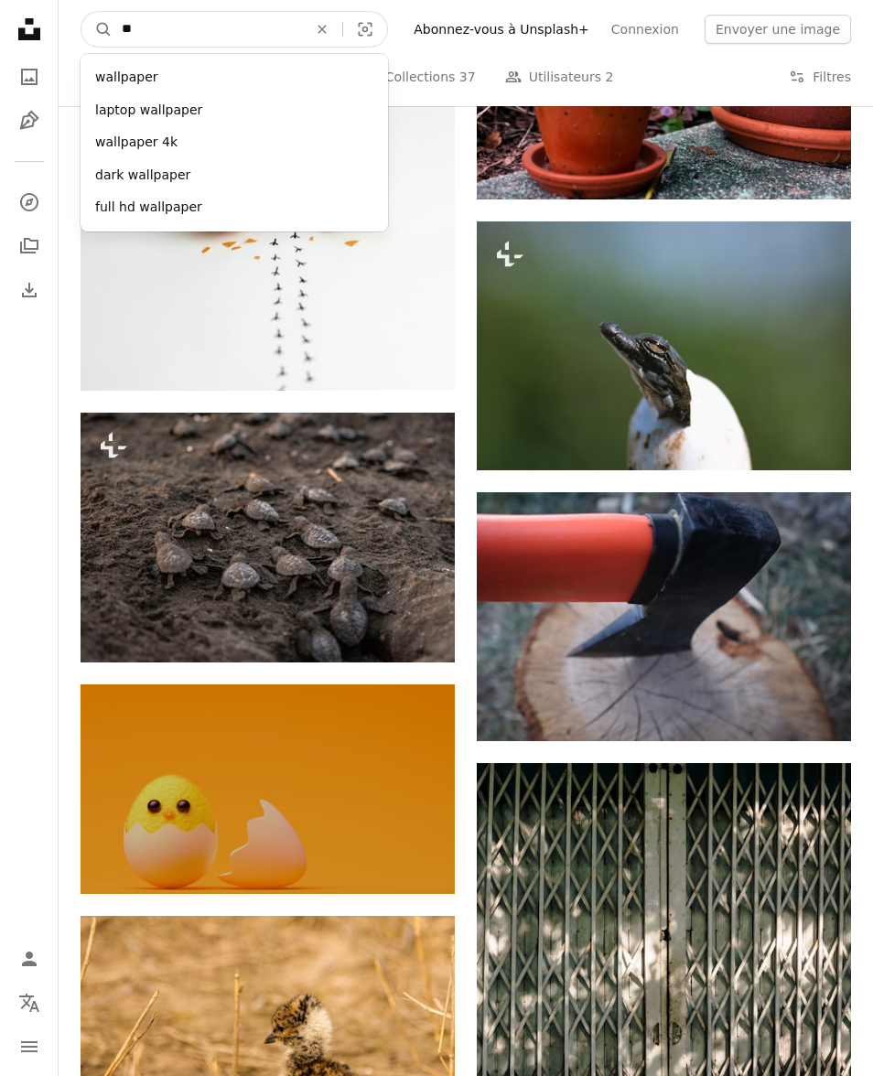
type input "***"
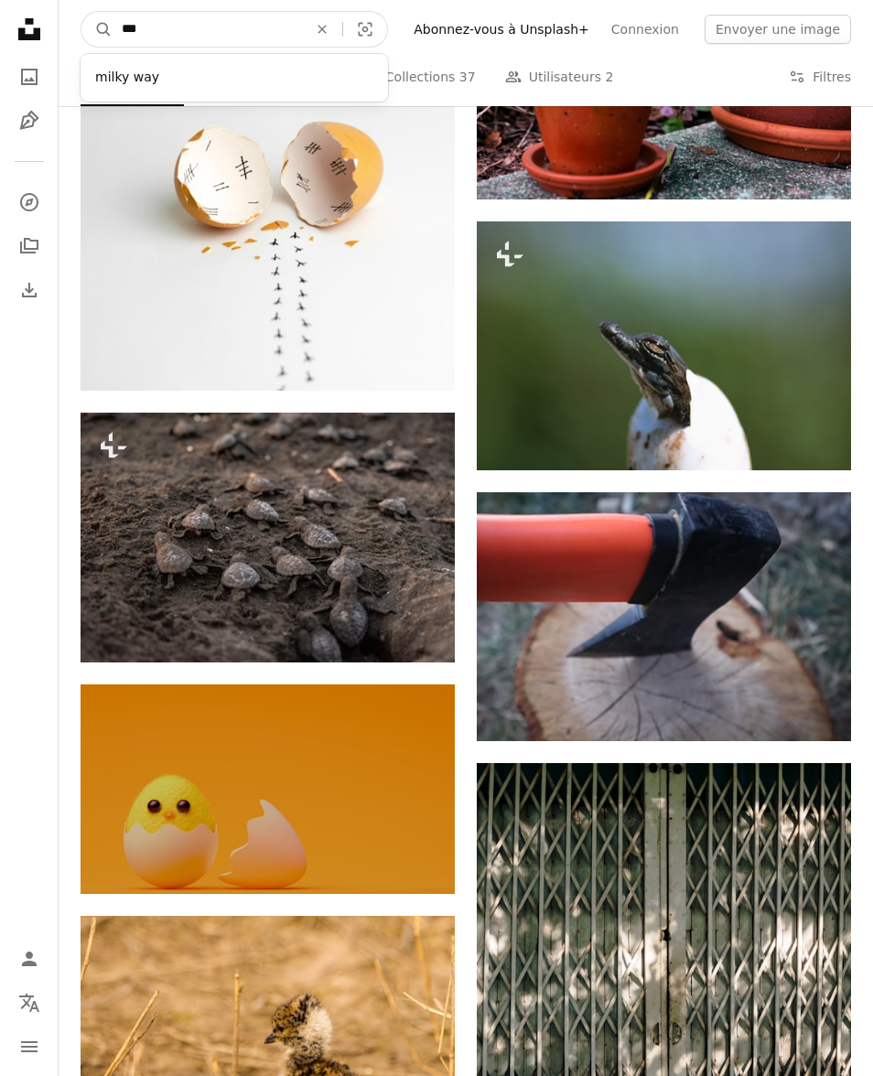
click at [97, 29] on button "A magnifying glass" at bounding box center [96, 29] width 31 height 35
